Goal: Information Seeking & Learning: Learn about a topic

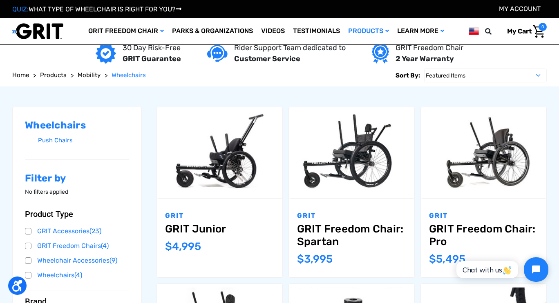
scroll to position [123, 0]
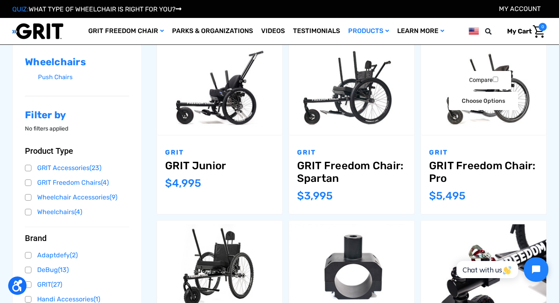
click at [471, 161] on link "GRIT Freedom Chair: Pro" at bounding box center [483, 172] width 109 height 25
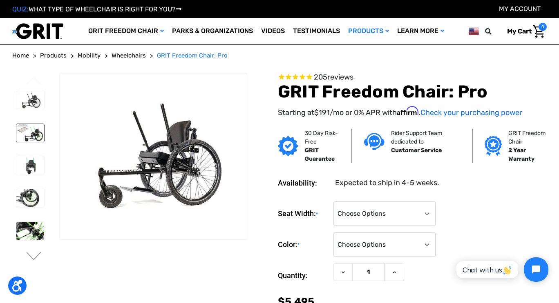
click at [33, 130] on img at bounding box center [30, 133] width 28 height 18
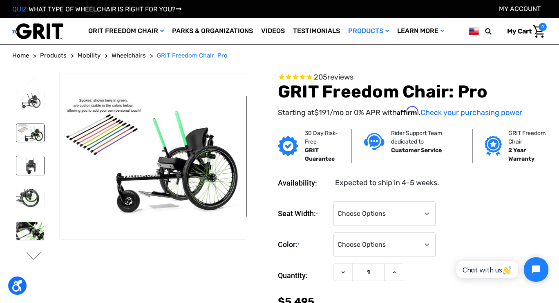
click at [33, 163] on img at bounding box center [30, 165] width 28 height 19
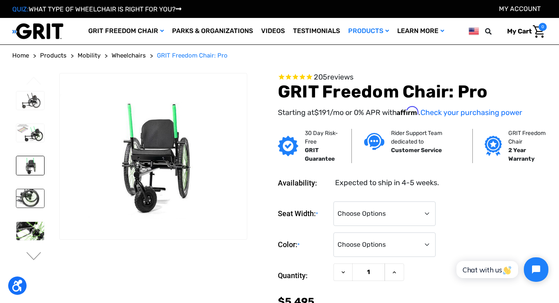
click at [26, 190] on img at bounding box center [30, 199] width 28 height 19
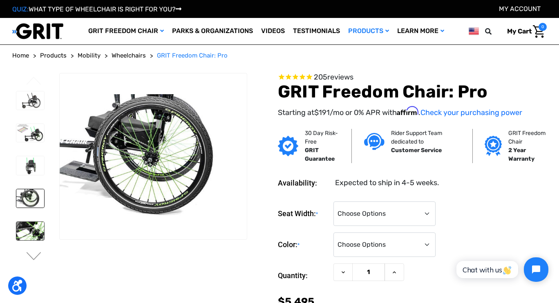
click at [29, 222] on img at bounding box center [30, 231] width 28 height 18
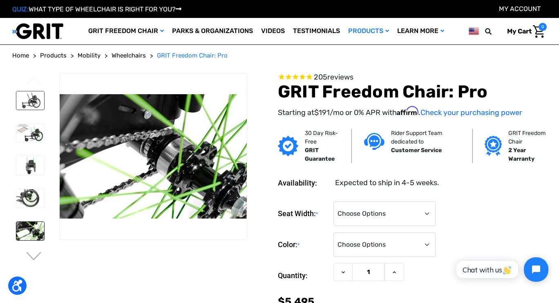
click at [31, 96] on img at bounding box center [30, 100] width 28 height 19
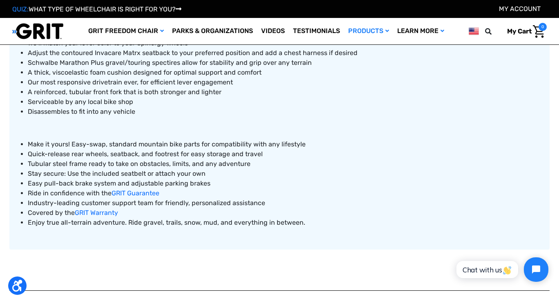
scroll to position [437, 0]
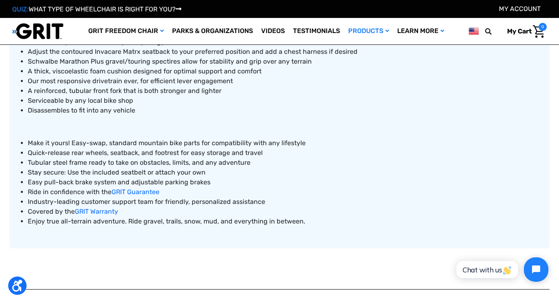
click at [138, 241] on article "GRIT Freedom Chair: Pro Description Specs The future of all-terrain mobility, t…" at bounding box center [279, 77] width 540 height 342
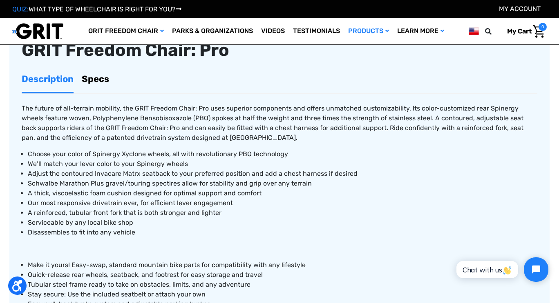
scroll to position [312, 0]
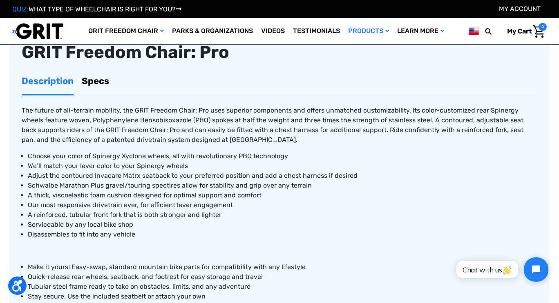
click at [97, 84] on link "Specs" at bounding box center [95, 81] width 27 height 26
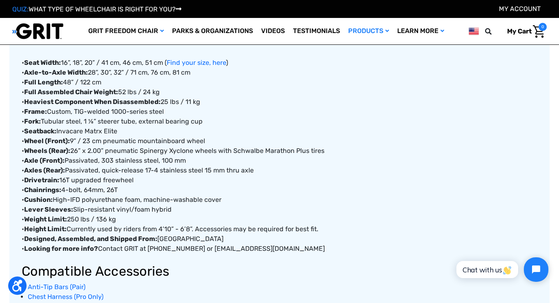
scroll to position [370, 0]
drag, startPoint x: 105, startPoint y: 141, endPoint x: 179, endPoint y: 140, distance: 73.9
click at [179, 140] on div "• Seat Width: 16”, 18”, 20” / 41 cm, 46 cm, 51 cm ( Find your size, here ) • Ax…" at bounding box center [279, 238] width 515 height 401
drag, startPoint x: 109, startPoint y: 151, endPoint x: 217, endPoint y: 149, distance: 108.7
click at [217, 149] on div "• Seat Width: 16”, 18”, 20” / 41 cm, 46 cm, 51 cm ( Find your size, here ) • Ax…" at bounding box center [279, 238] width 515 height 401
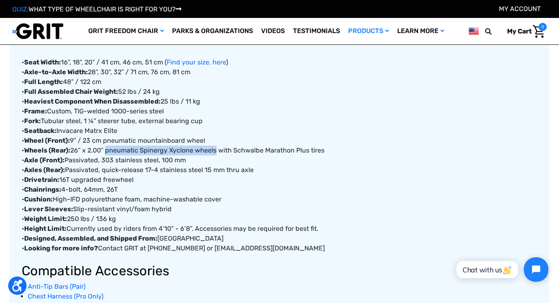
copy div "pneumatic Spinergy Xyclone wheels"
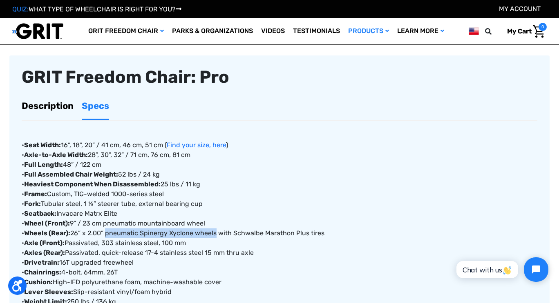
scroll to position [282, 0]
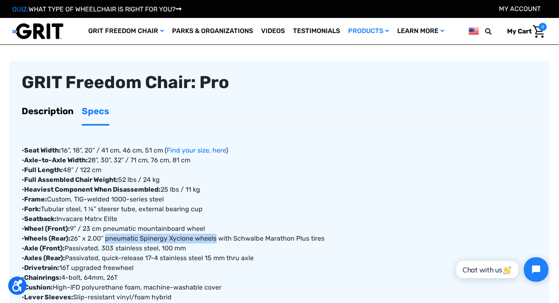
click at [47, 116] on link "Description" at bounding box center [48, 111] width 52 height 26
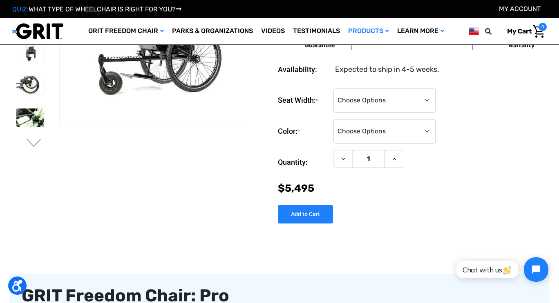
scroll to position [0, 0]
